Goal: Navigation & Orientation: Go to known website

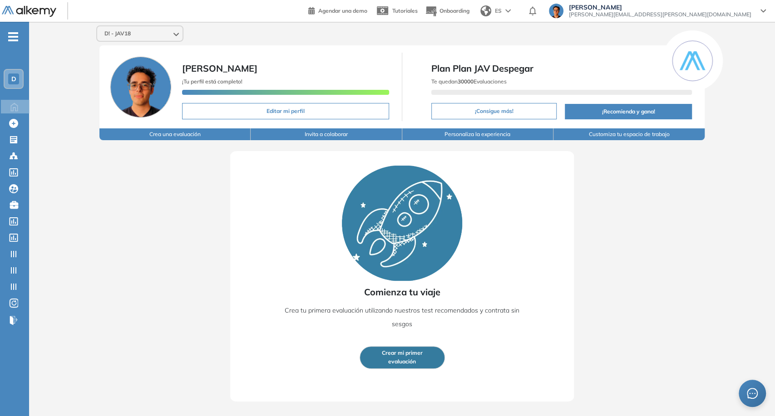
click at [750, 19] on div "[PERSON_NAME] Ojeda [EMAIL_ADDRESS][PERSON_NAME][DOMAIN_NAME]" at bounding box center [656, 12] width 231 height 16
click at [737, 15] on span "[PERSON_NAME][EMAIL_ADDRESS][PERSON_NAME][DOMAIN_NAME]" at bounding box center [660, 14] width 182 height 7
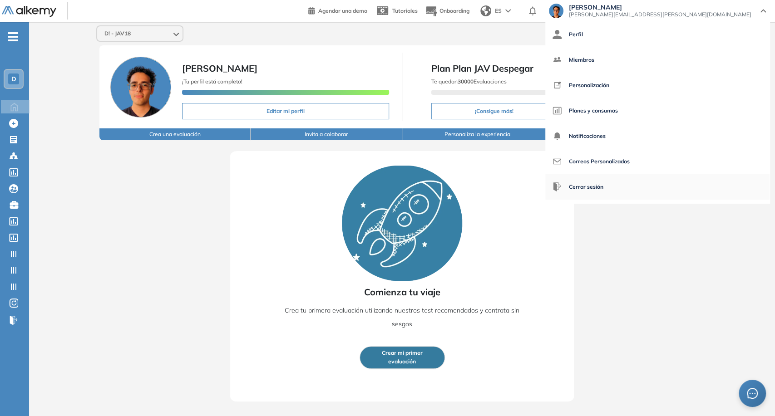
click at [603, 181] on span "Cerrar sesión" at bounding box center [586, 187] width 34 height 22
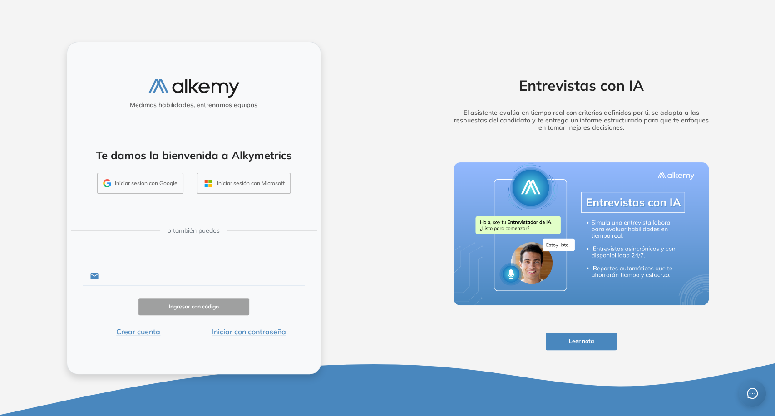
click at [187, 271] on input "text" at bounding box center [201, 276] width 206 height 17
type input "**********"
click at [265, 330] on button "Iniciar con contraseña" at bounding box center [249, 331] width 111 height 11
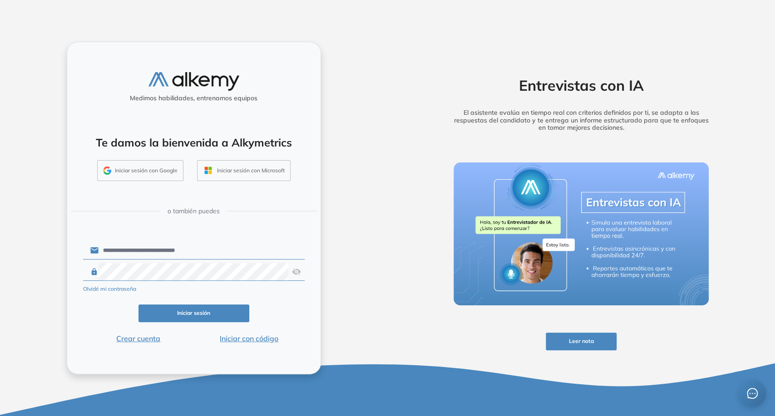
click at [239, 313] on button "Iniciar sesión" at bounding box center [193, 314] width 111 height 18
